Goal: Transaction & Acquisition: Purchase product/service

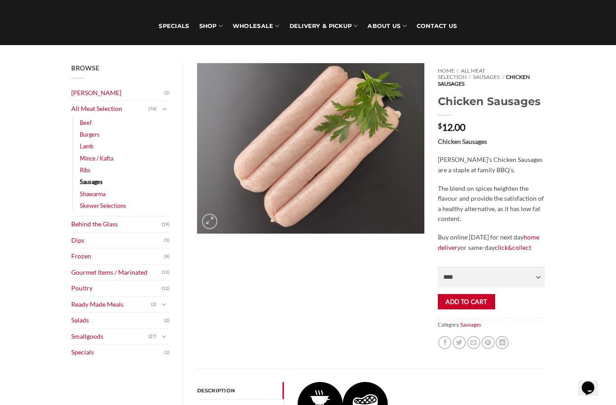
scroll to position [61, 0]
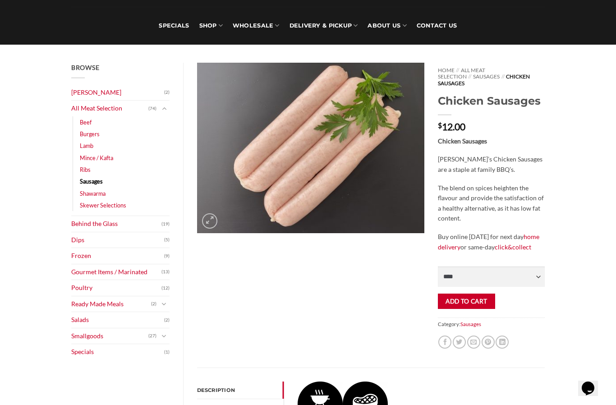
click at [168, 20] on link "Specials" at bounding box center [174, 26] width 30 height 38
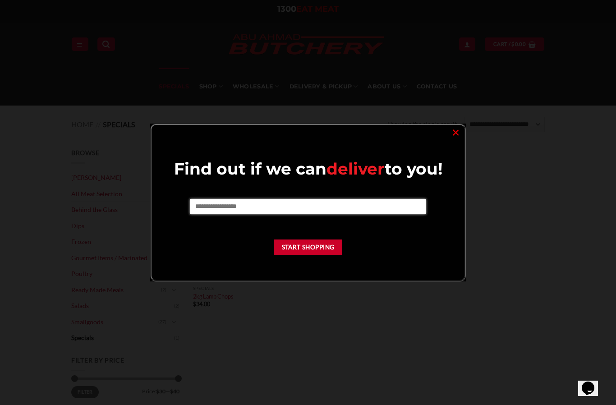
click at [296, 207] on input "text" at bounding box center [308, 206] width 236 height 15
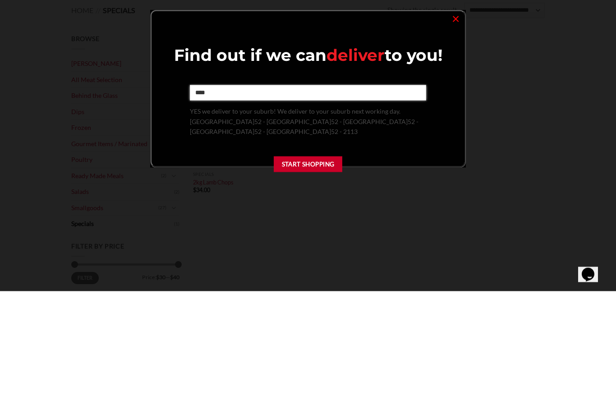
type input "****"
click at [320, 270] on button "Start Shopping" at bounding box center [308, 278] width 69 height 16
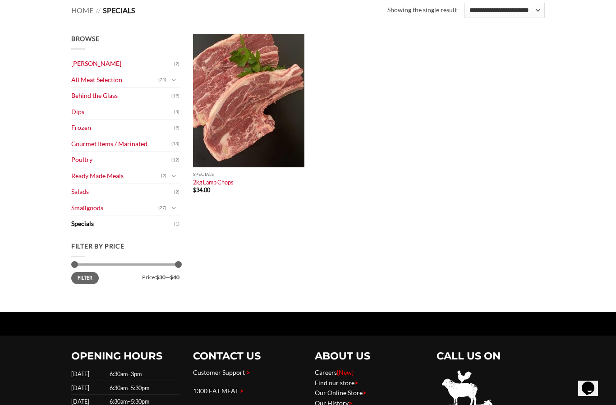
click at [75, 205] on link "Smallgoods" at bounding box center [114, 208] width 87 height 16
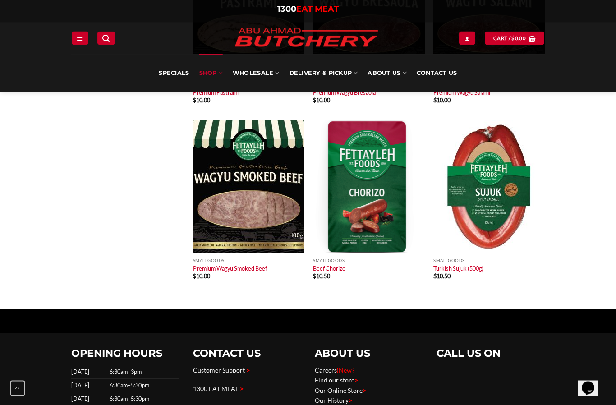
scroll to position [1451, 0]
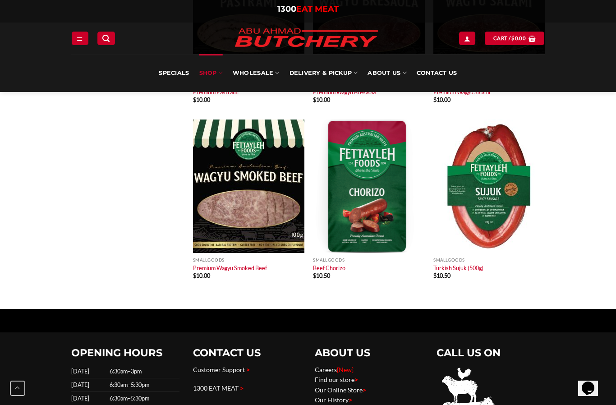
click at [490, 185] on img at bounding box center [489, 187] width 111 height 134
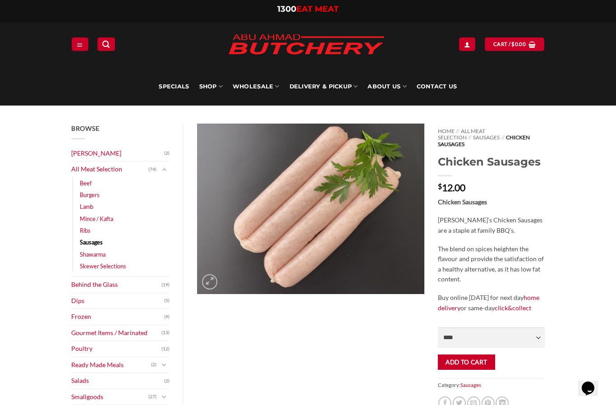
click at [544, 328] on select "**** * *** * *** * *** * *** * *** * *** * *** * *** * *** ** **** ** **** ** *…" at bounding box center [491, 338] width 107 height 20
select select "*"
click at [475, 355] on button "Add to cart" at bounding box center [466, 363] width 57 height 16
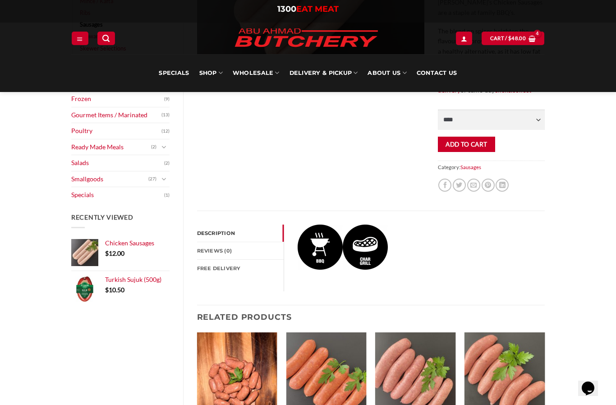
scroll to position [225, 0]
click at [77, 192] on link "Specials" at bounding box center [117, 196] width 93 height 16
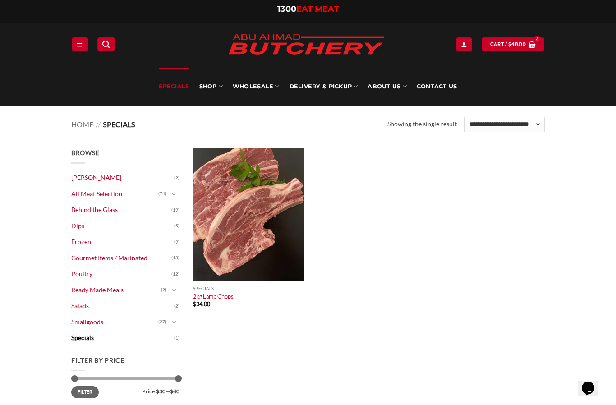
click at [77, 316] on link "Smallgoods" at bounding box center [114, 323] width 87 height 16
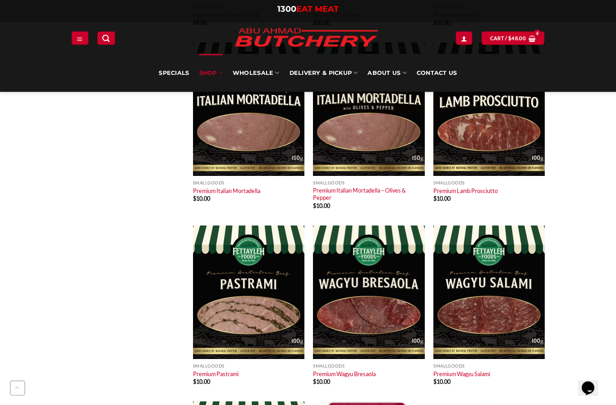
scroll to position [1169, 0]
click at [168, 67] on link "Specials" at bounding box center [174, 73] width 30 height 38
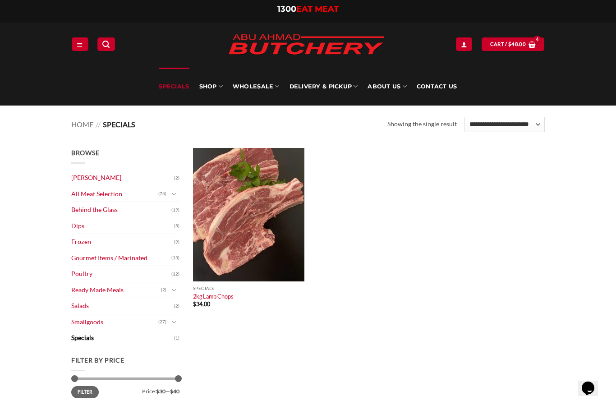
click at [87, 204] on link "Behind the Glass" at bounding box center [121, 210] width 100 height 16
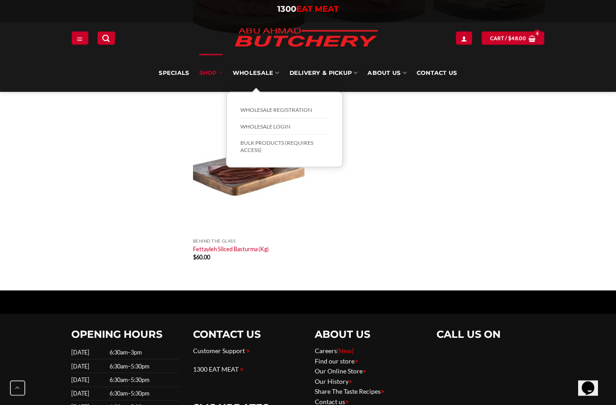
scroll to position [1103, 0]
click at [251, 69] on link "Wholesale" at bounding box center [256, 73] width 47 height 38
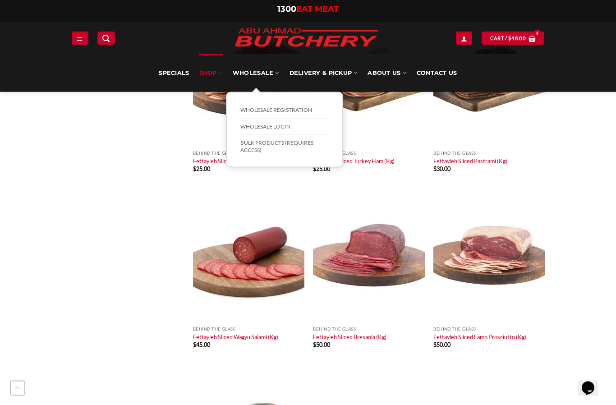
scroll to position [823, 0]
